Goal: Task Accomplishment & Management: Use online tool/utility

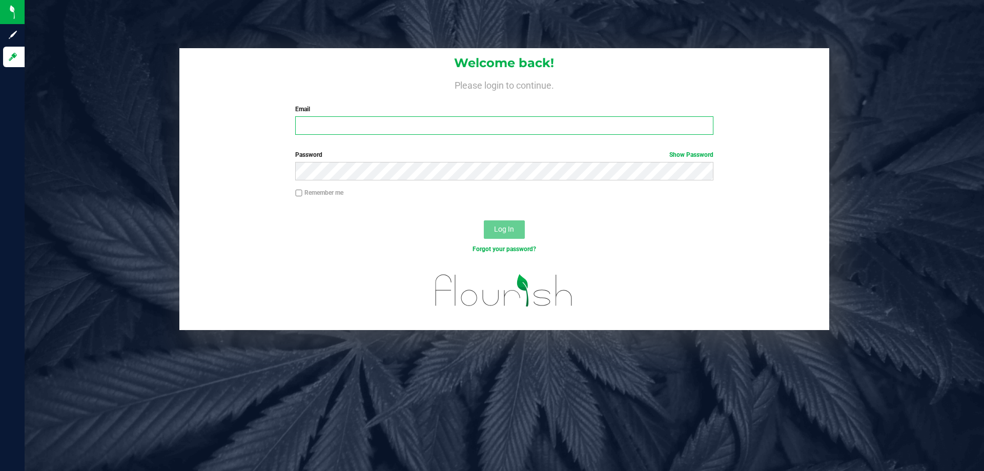
click at [367, 127] on input "Email" at bounding box center [503, 125] width 417 height 18
type input "[EMAIL_ADDRESS][DOMAIN_NAME]"
click at [484, 220] on button "Log In" at bounding box center [504, 229] width 41 height 18
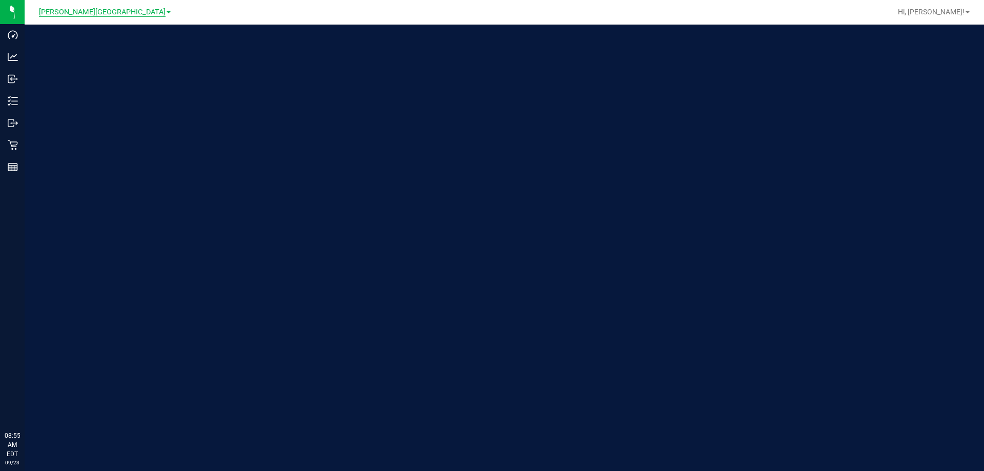
drag, startPoint x: 110, startPoint y: 12, endPoint x: 109, endPoint y: 17, distance: 5.2
click at [110, 13] on span "[PERSON_NAME][GEOGRAPHIC_DATA]" at bounding box center [102, 12] width 127 height 9
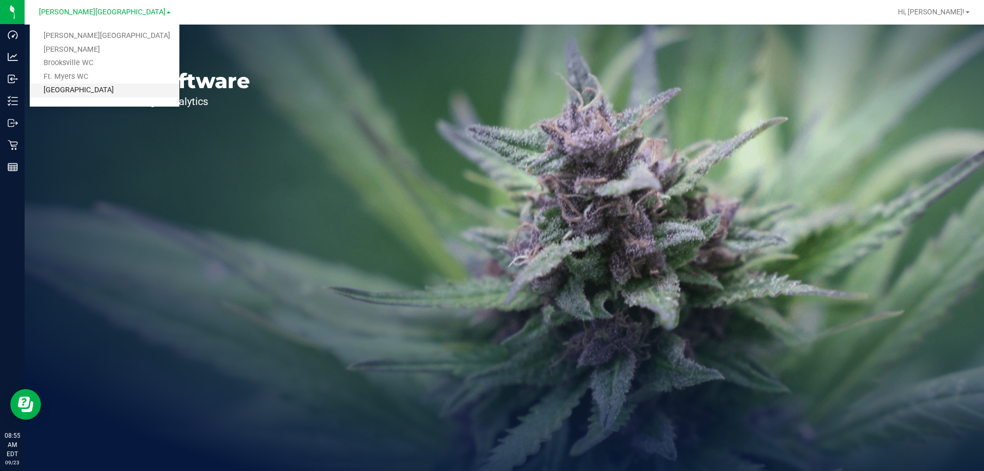
click at [82, 93] on link "[GEOGRAPHIC_DATA]" at bounding box center [105, 90] width 150 height 14
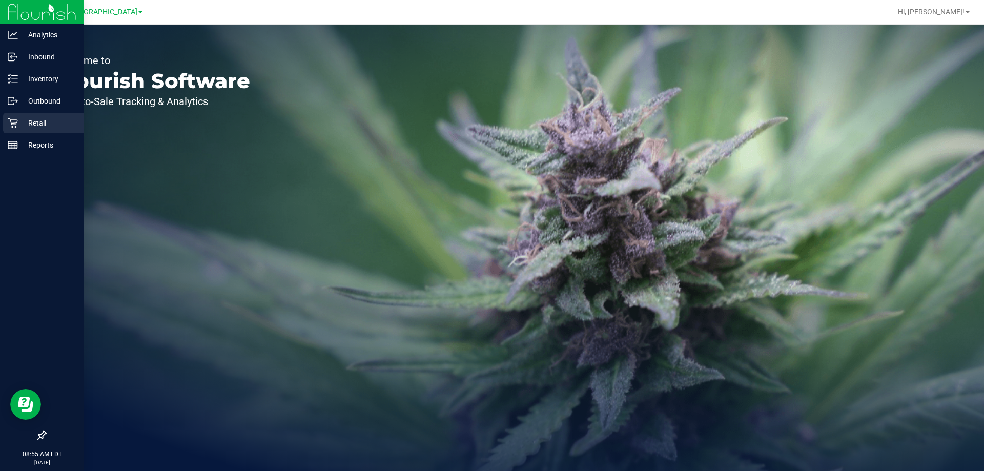
click at [20, 118] on p "Retail" at bounding box center [48, 123] width 61 height 12
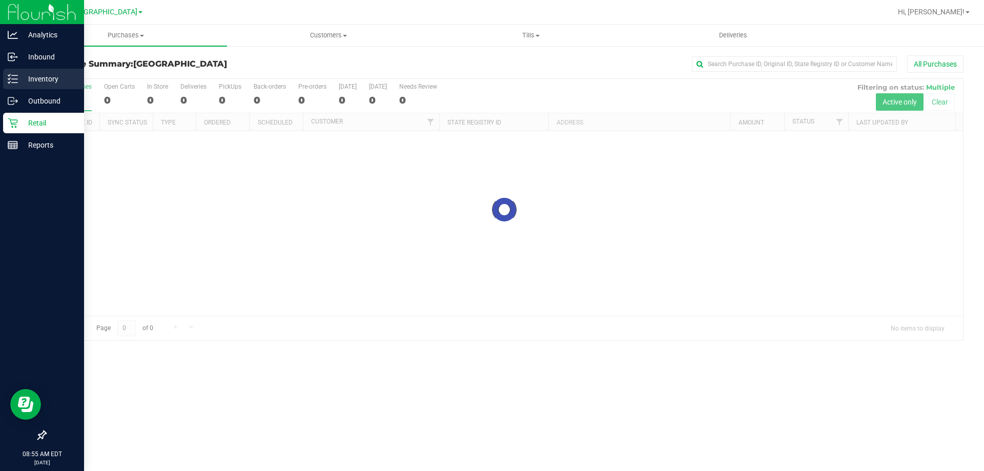
click at [40, 78] on p "Inventory" at bounding box center [48, 79] width 61 height 12
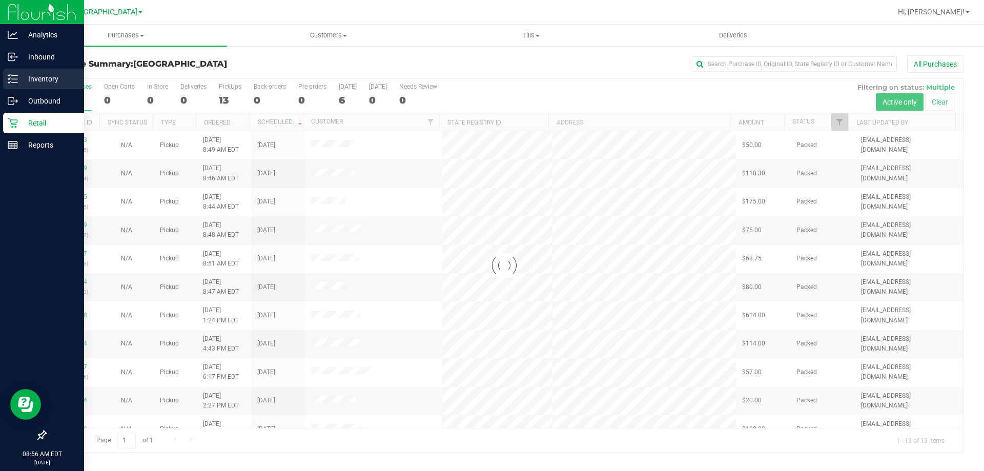
click at [40, 78] on p "Inventory" at bounding box center [48, 79] width 61 height 12
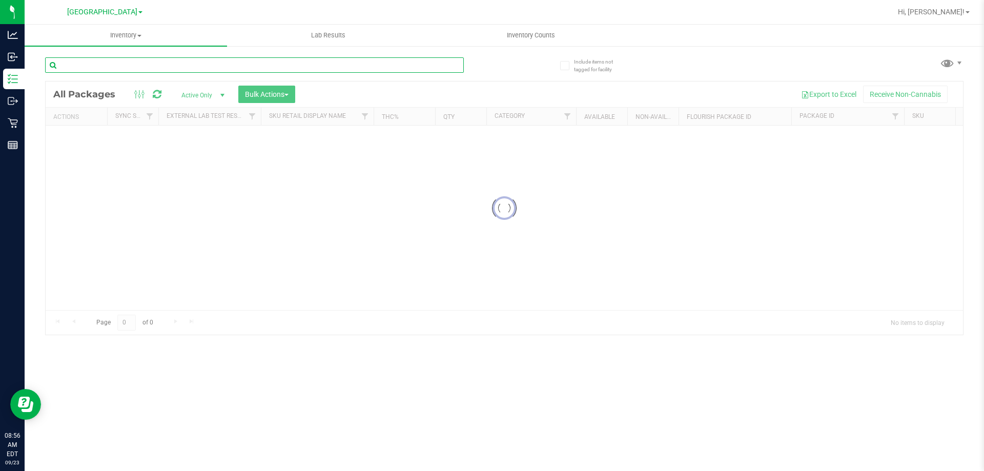
click at [168, 66] on input "text" at bounding box center [254, 64] width 419 height 15
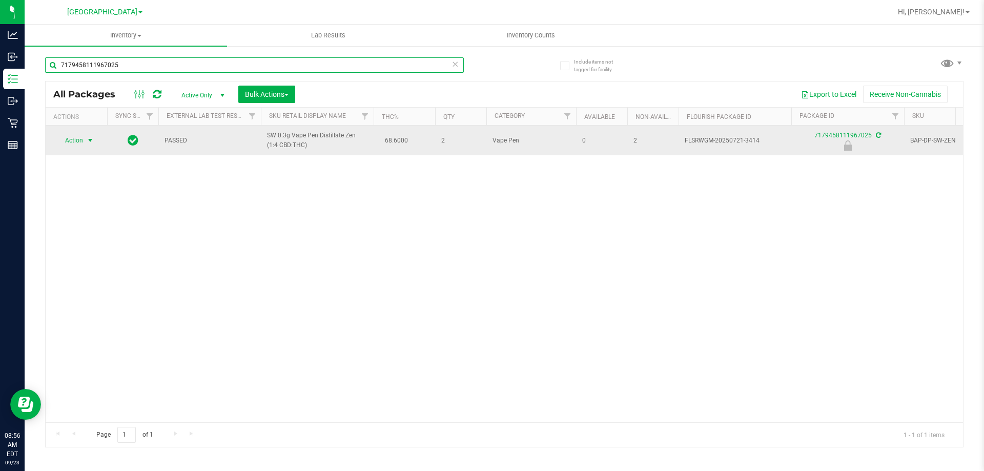
type input "7179458111967025"
click at [90, 139] on span "select" at bounding box center [90, 140] width 8 height 8
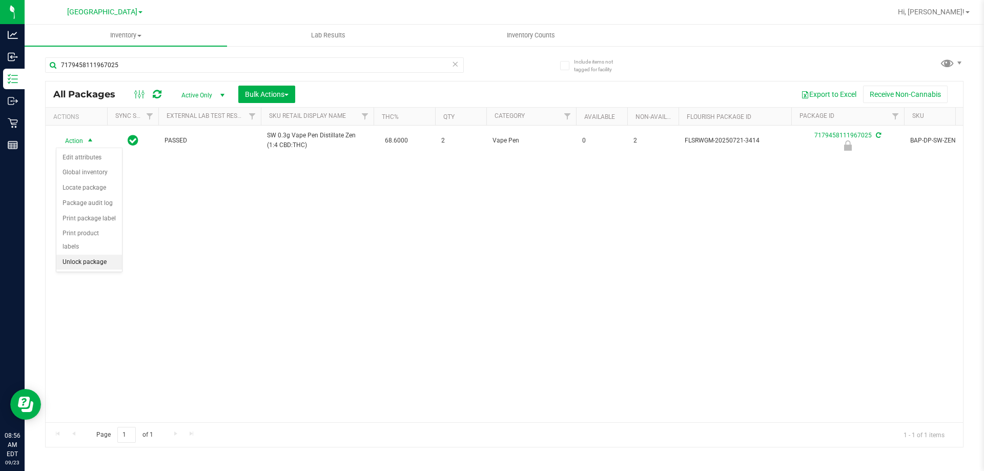
click at [78, 255] on li "Unlock package" at bounding box center [89, 262] width 66 height 15
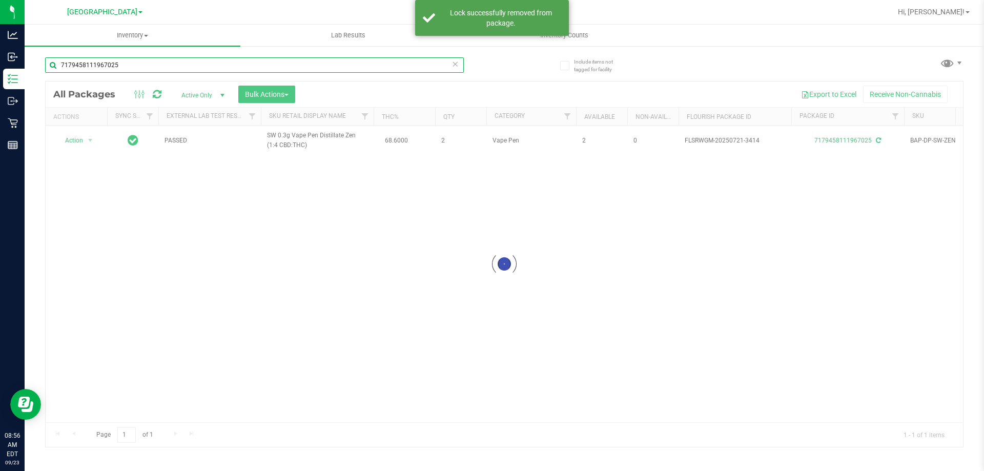
click at [131, 64] on input "7179458111967025" at bounding box center [254, 64] width 419 height 15
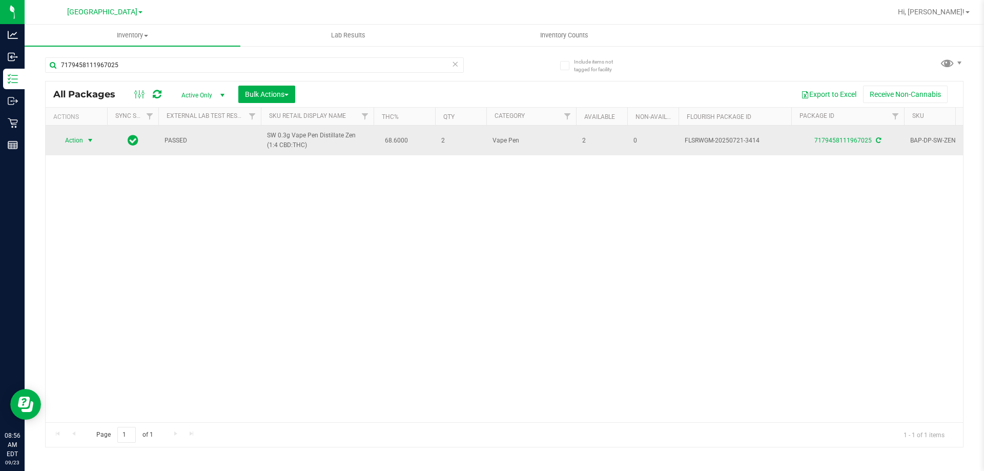
click at [92, 139] on span "select" at bounding box center [90, 140] width 8 height 8
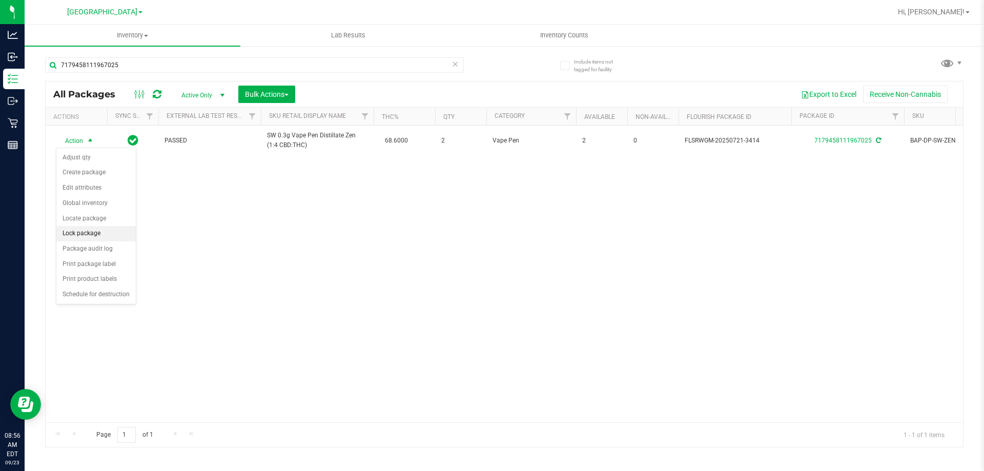
click at [95, 233] on li "Lock package" at bounding box center [95, 233] width 79 height 15
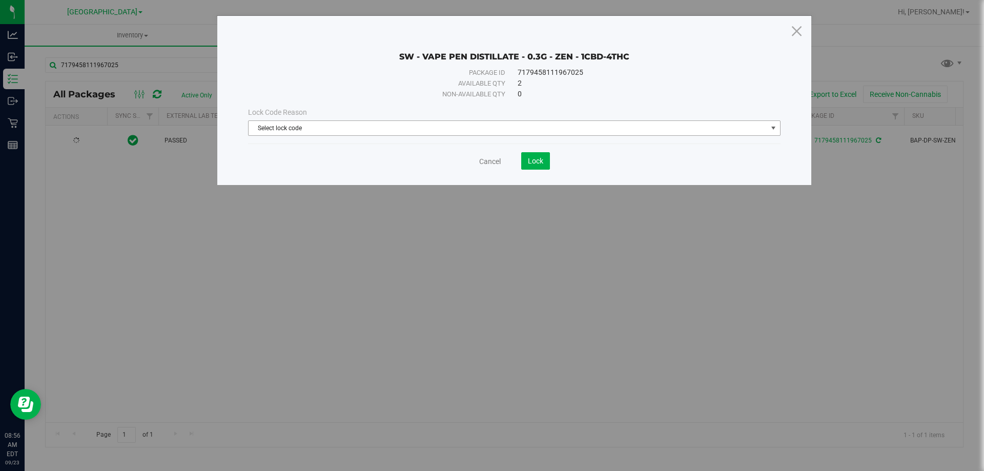
click at [287, 129] on span "Select lock code" at bounding box center [507, 128] width 518 height 14
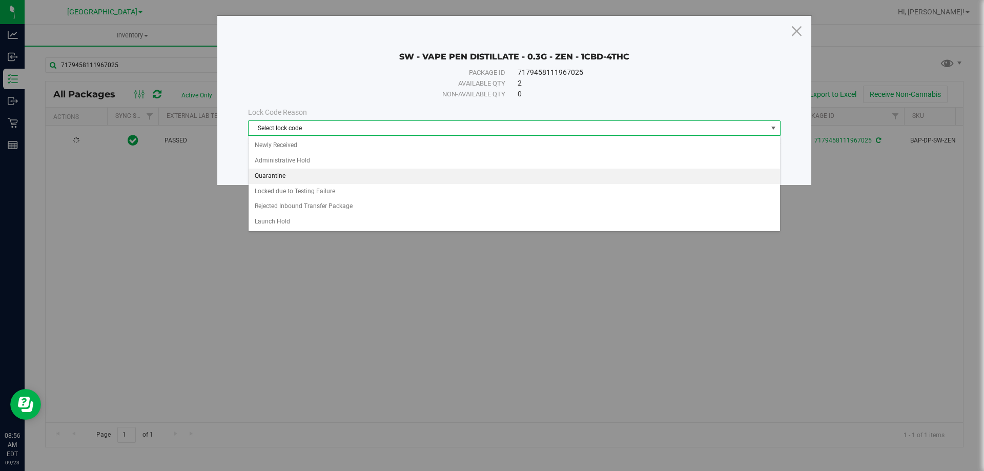
click at [289, 175] on li "Quarantine" at bounding box center [513, 176] width 531 height 15
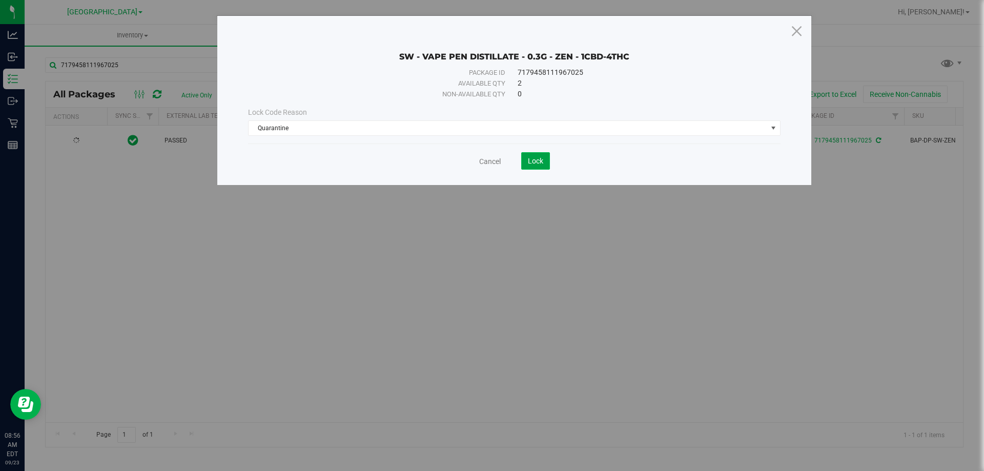
click at [538, 162] on span "Lock" at bounding box center [535, 161] width 15 height 8
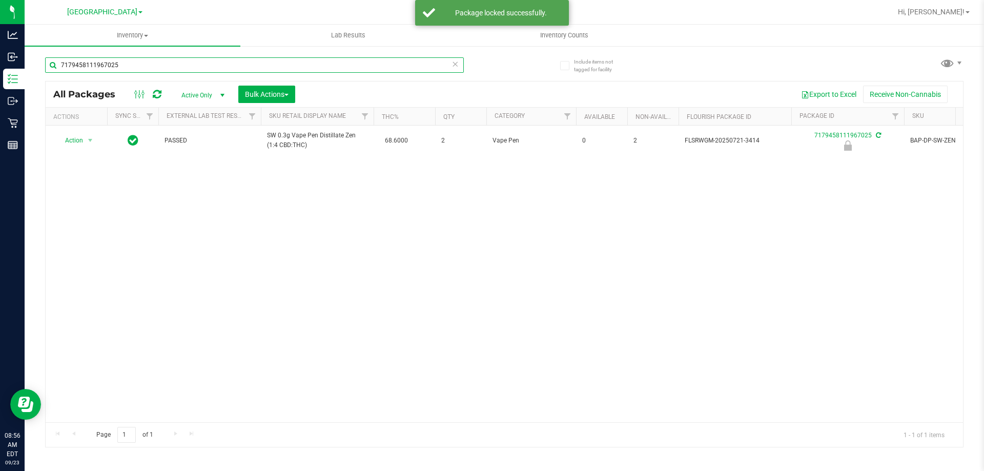
click at [177, 63] on input "7179458111967025" at bounding box center [254, 64] width 419 height 15
type input "[DEMOGRAPHIC_DATA]"
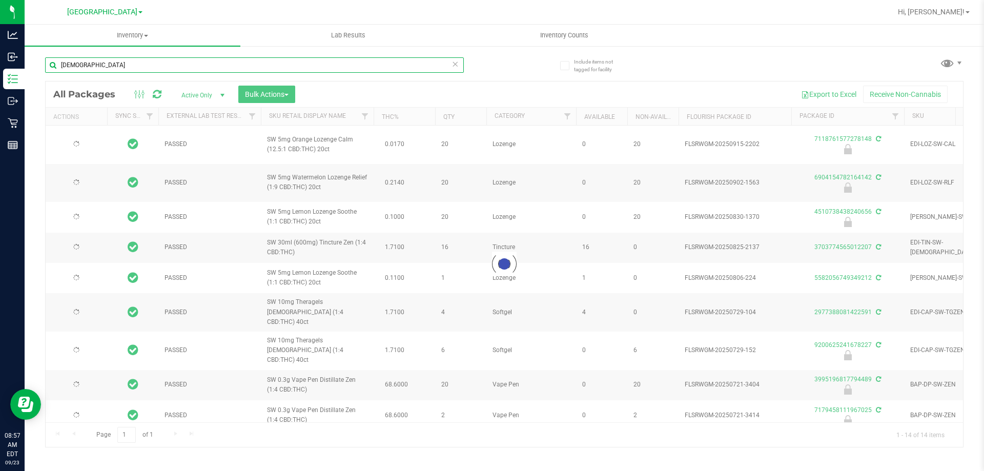
type input "[DATE]"
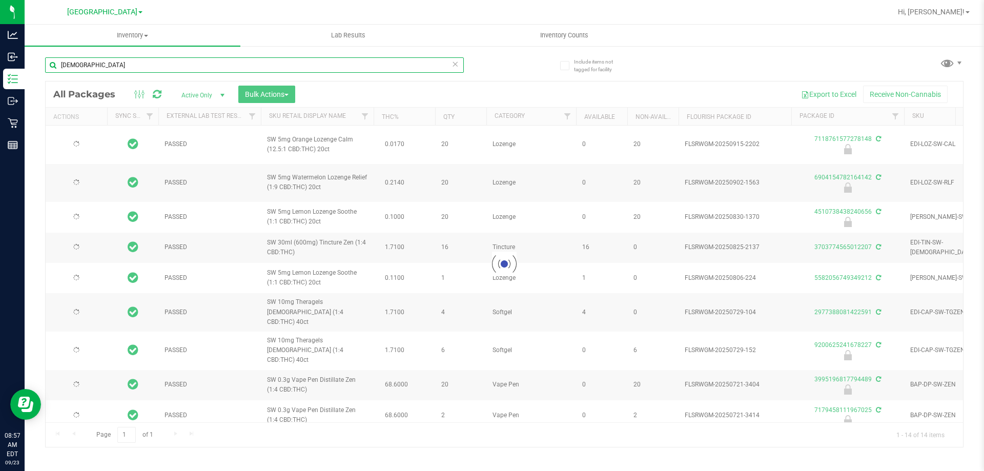
type input "[DATE]"
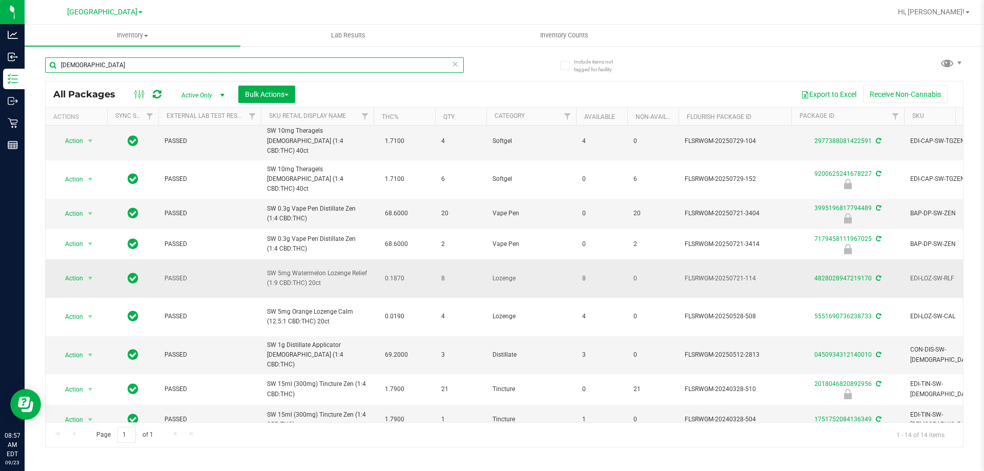
scroll to position [191, 0]
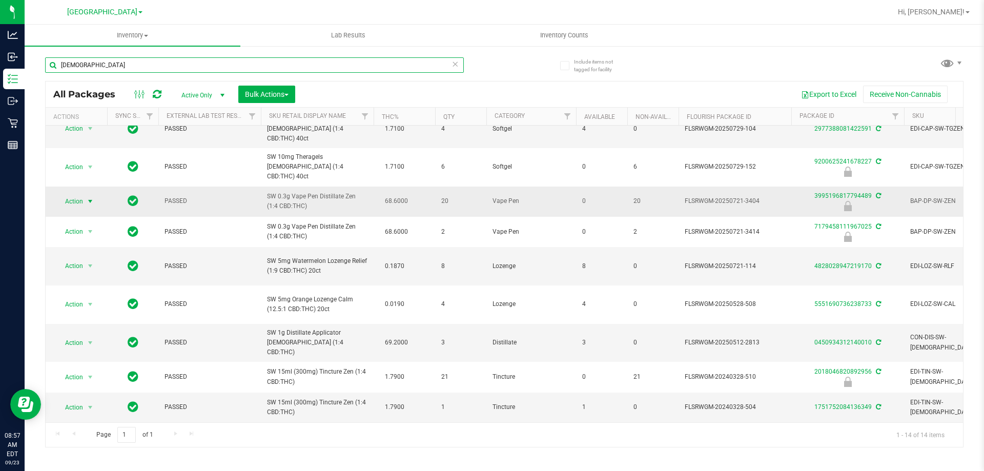
type input "[DEMOGRAPHIC_DATA]"
click at [93, 197] on span "select" at bounding box center [90, 201] width 8 height 8
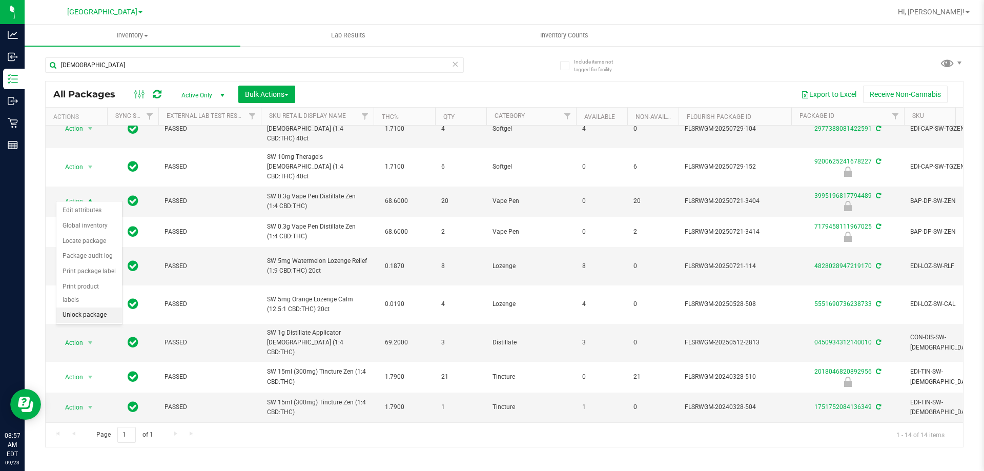
click at [99, 307] on li "Unlock package" at bounding box center [89, 314] width 66 height 15
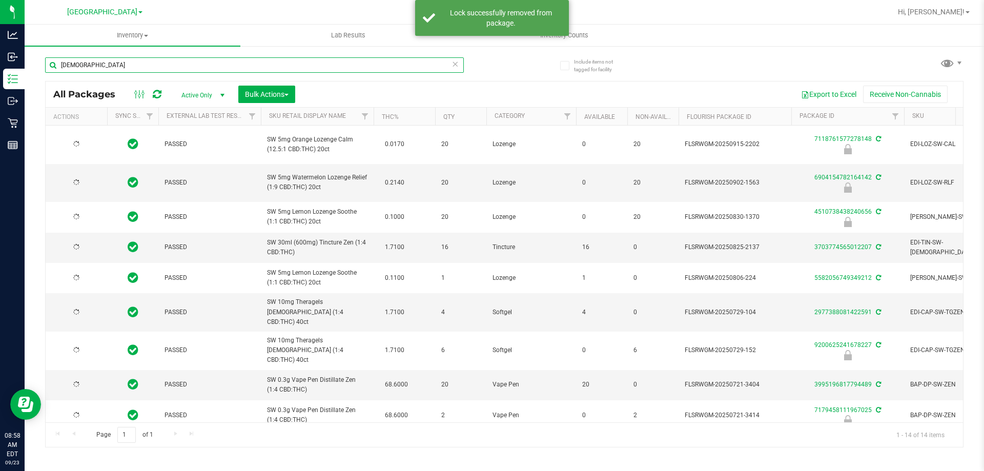
click at [171, 63] on input "[DEMOGRAPHIC_DATA]" at bounding box center [254, 64] width 419 height 15
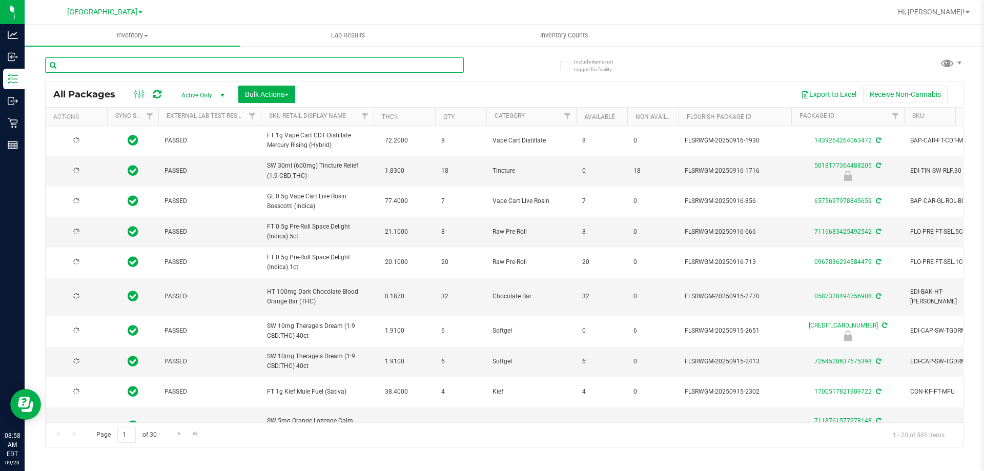
type input "[DATE]"
